Goal: Navigation & Orientation: Find specific page/section

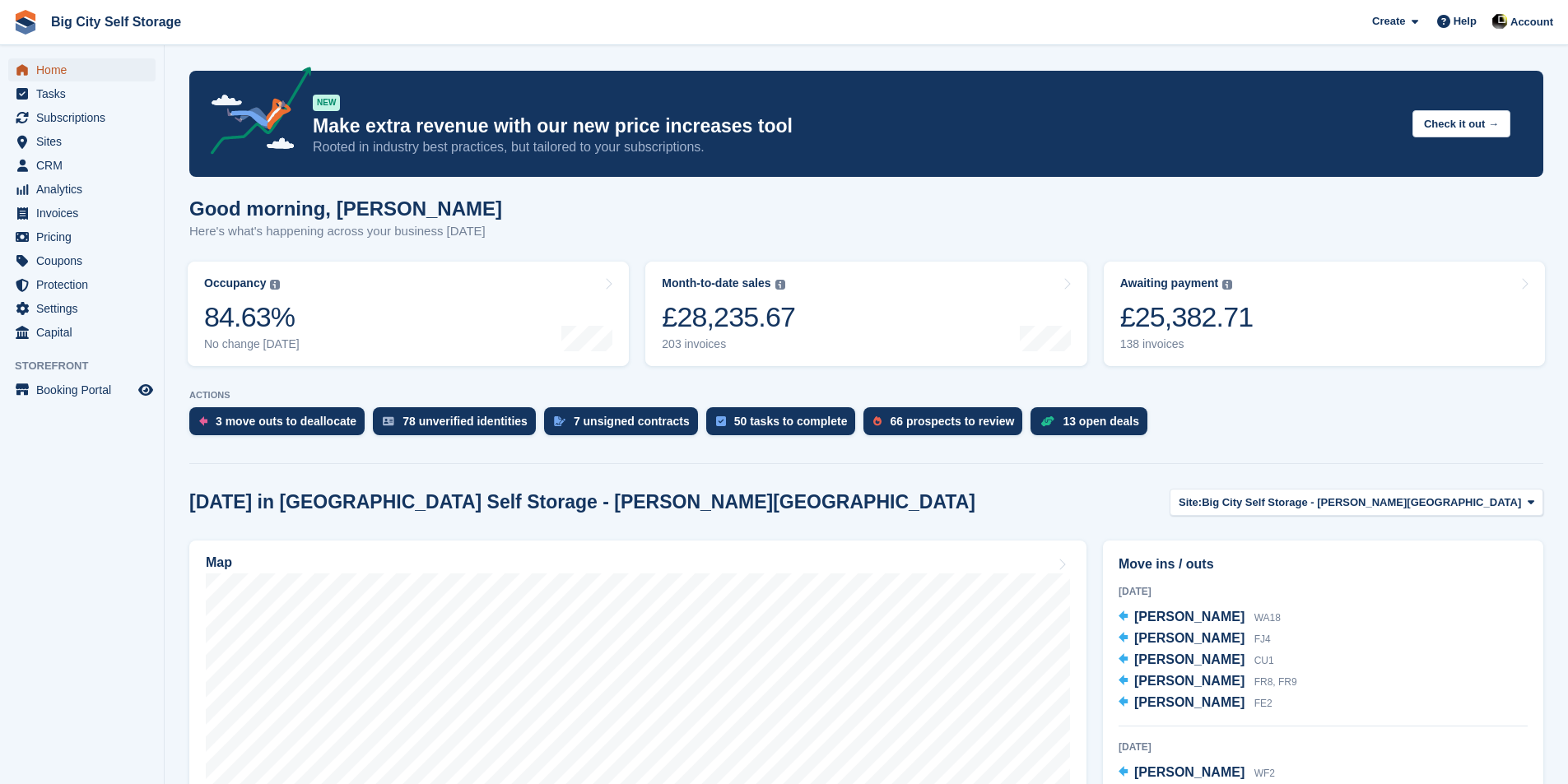
click at [63, 65] on span "Home" at bounding box center [86, 70] width 99 height 23
click at [259, 432] on div "3 move outs to deallocate" at bounding box center [277, 421] width 175 height 28
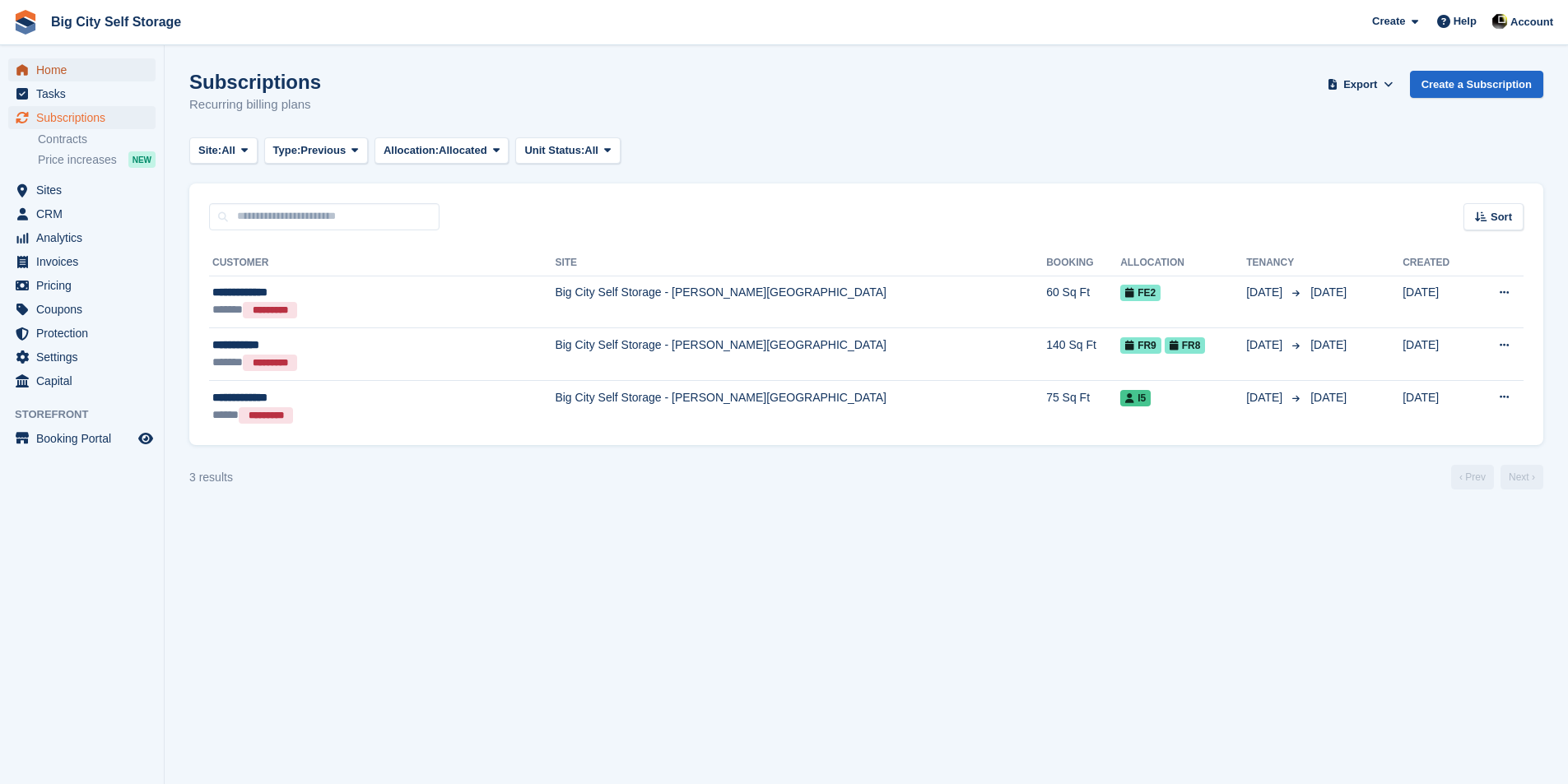
click at [103, 63] on span "Home" at bounding box center [86, 70] width 99 height 23
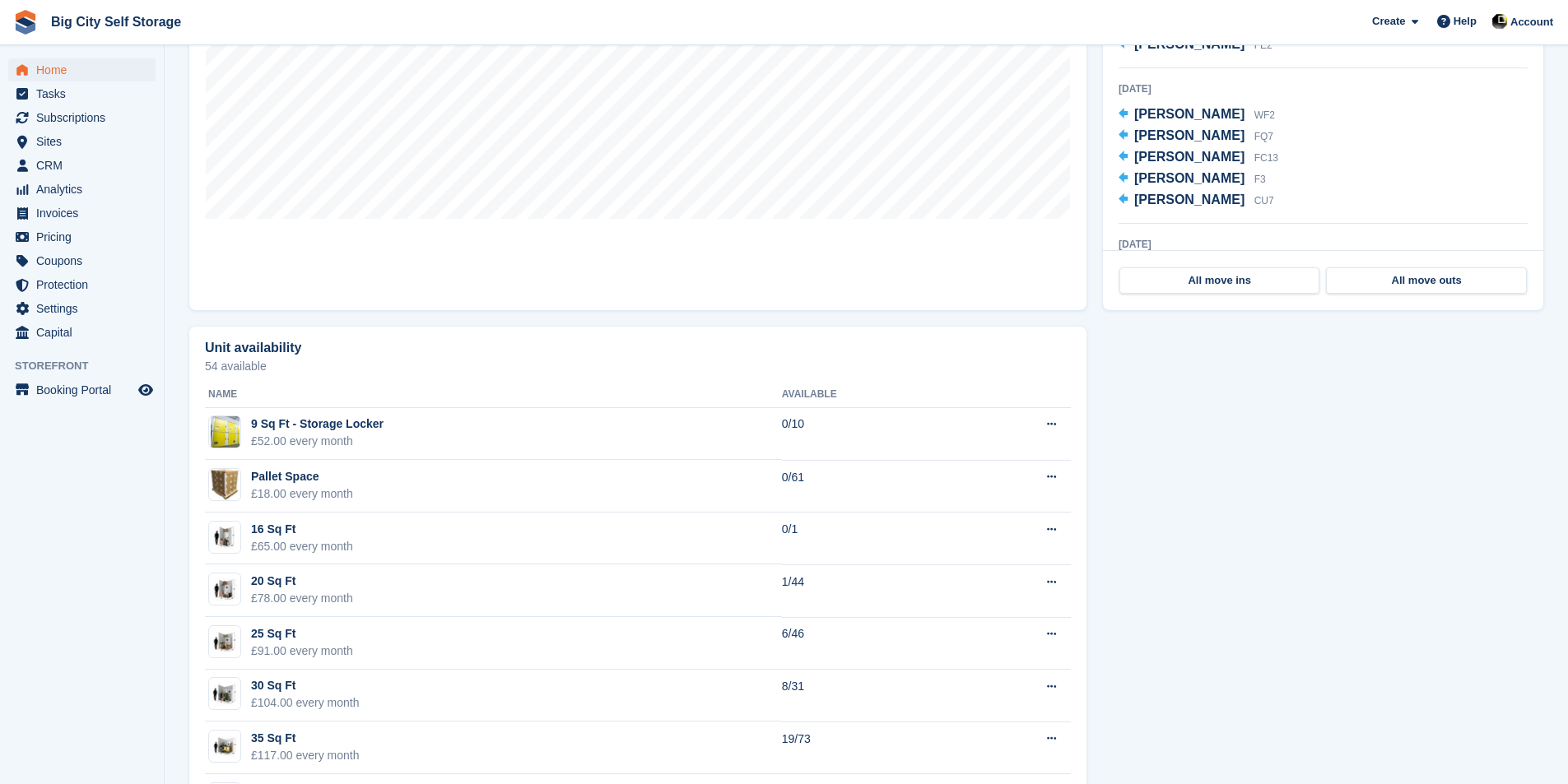
scroll to position [329, 0]
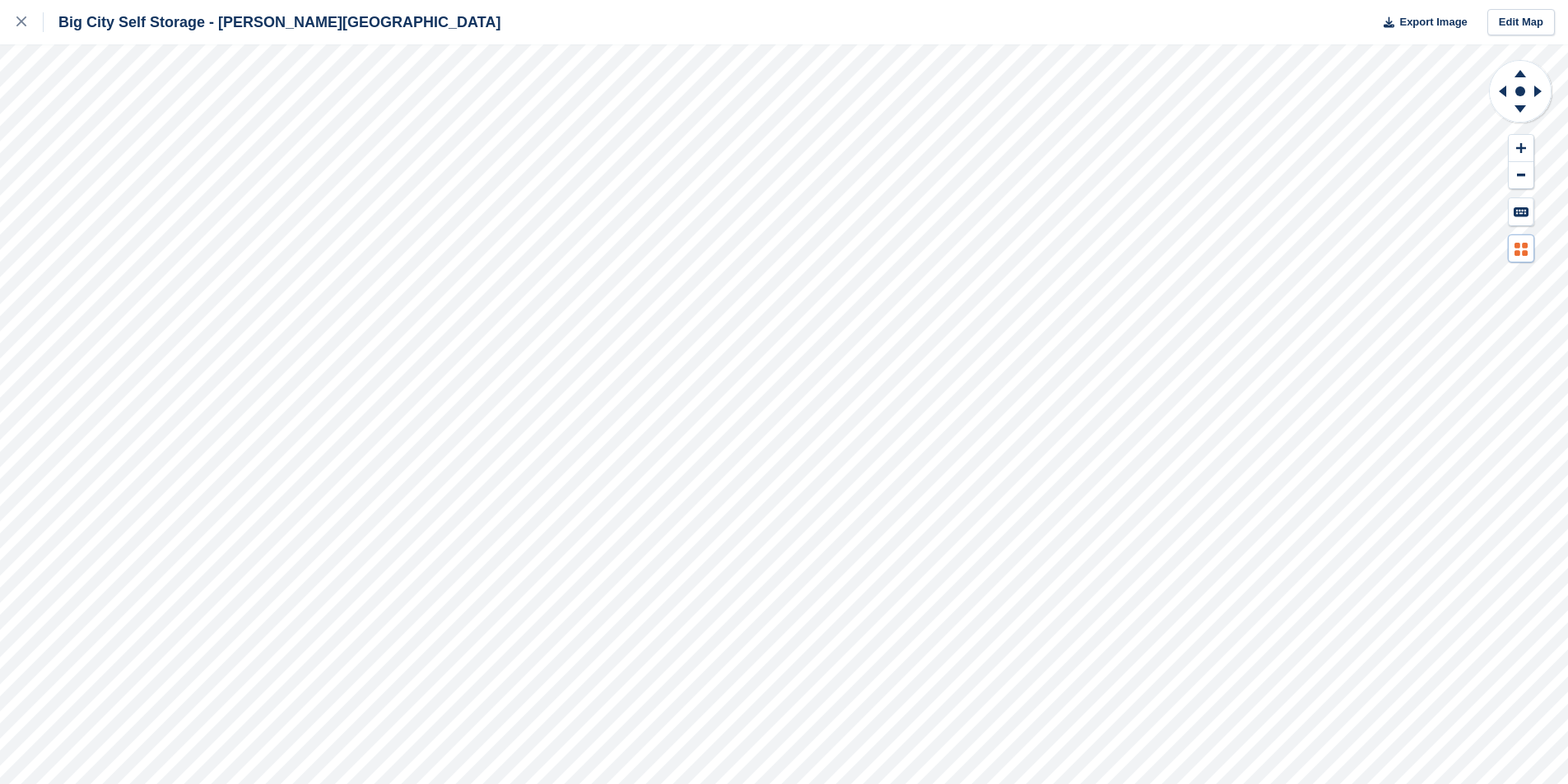
click at [1528, 249] on button at bounding box center [1521, 249] width 25 height 27
click at [1527, 249] on icon at bounding box center [1521, 250] width 13 height 13
click at [25, 35] on link at bounding box center [21, 22] width 43 height 44
